Goal: Book appointment/travel/reservation

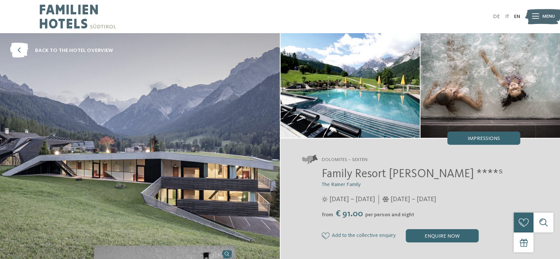
click at [63, 24] on img at bounding box center [78, 16] width 76 height 33
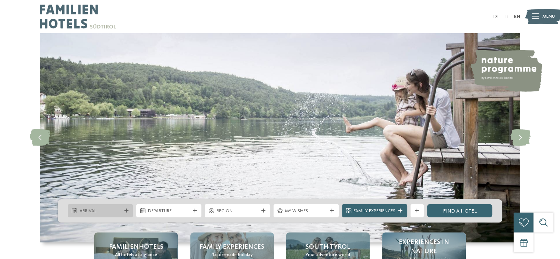
click at [110, 209] on span "Arrival" at bounding box center [100, 211] width 42 height 7
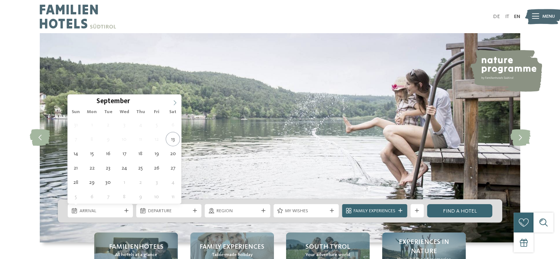
click at [175, 103] on icon at bounding box center [174, 102] width 5 height 5
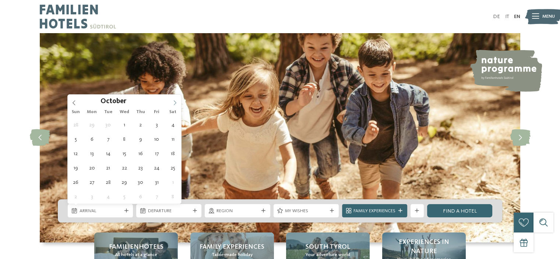
click at [175, 103] on icon at bounding box center [174, 102] width 5 height 5
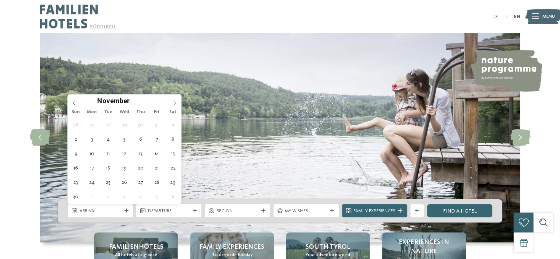
click at [172, 100] on icon at bounding box center [174, 102] width 5 height 5
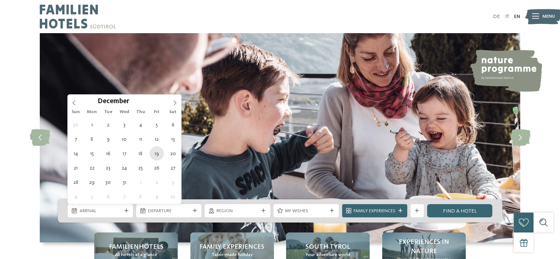
type div "[DATE]"
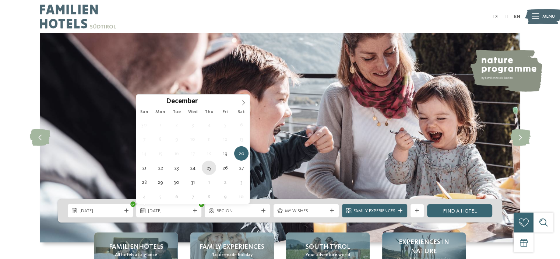
type div "[DATE]"
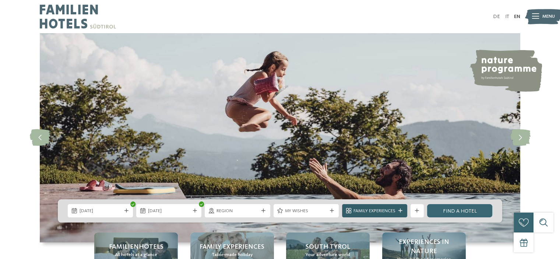
click at [372, 214] on span "Family Experiences" at bounding box center [374, 211] width 42 height 7
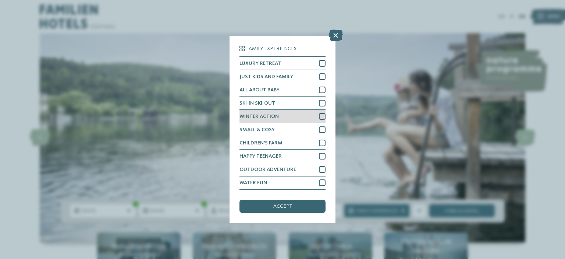
click at [320, 116] on div at bounding box center [322, 116] width 7 height 7
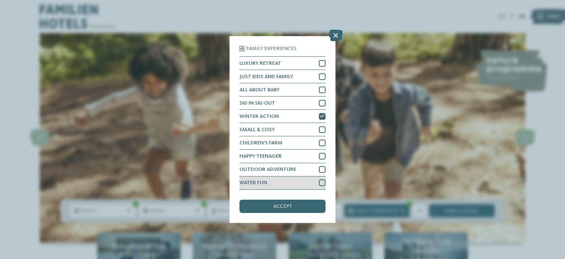
click at [320, 182] on div at bounding box center [322, 182] width 7 height 7
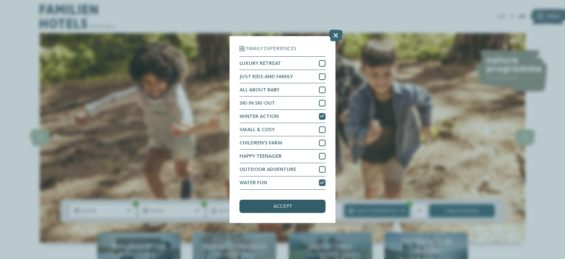
click at [297, 203] on div "accept" at bounding box center [283, 205] width 86 height 13
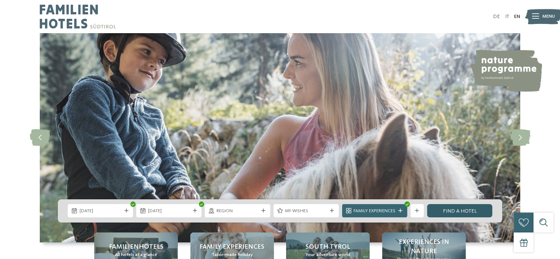
click at [469, 209] on link "Find a hotel" at bounding box center [459, 210] width 65 height 13
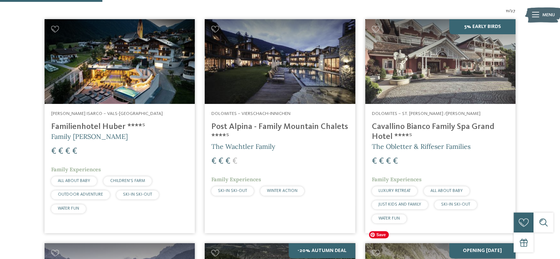
scroll to position [212, 0]
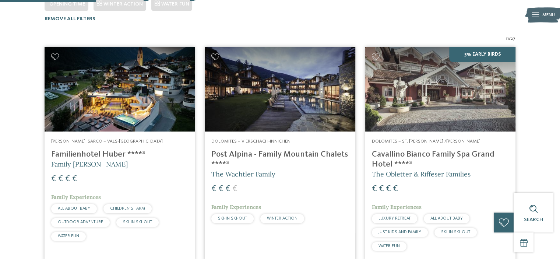
click at [116, 149] on h4 "Familienhotel Huber ****ˢ" at bounding box center [119, 154] width 137 height 10
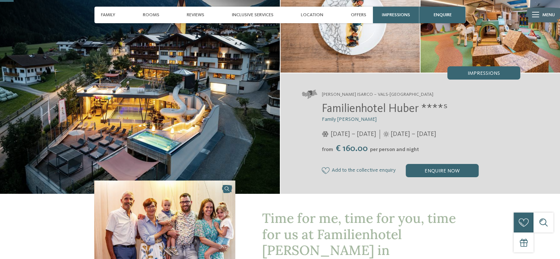
scroll to position [59, 0]
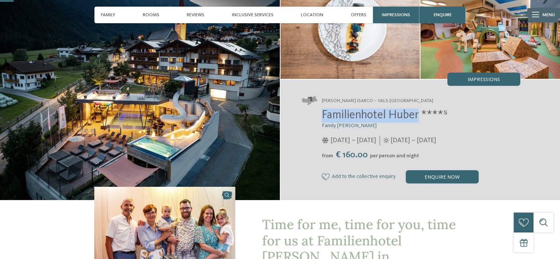
drag, startPoint x: 313, startPoint y: 120, endPoint x: 419, endPoint y: 119, distance: 105.6
click at [419, 119] on div "Familienhotel Huber ****ˢ Family Stolz 05/12/2025 – 12/04/2026 01/05 – 05/12/20…" at bounding box center [411, 146] width 218 height 75
copy span "Familienhotel Huber"
